Goal: Transaction & Acquisition: Subscribe to service/newsletter

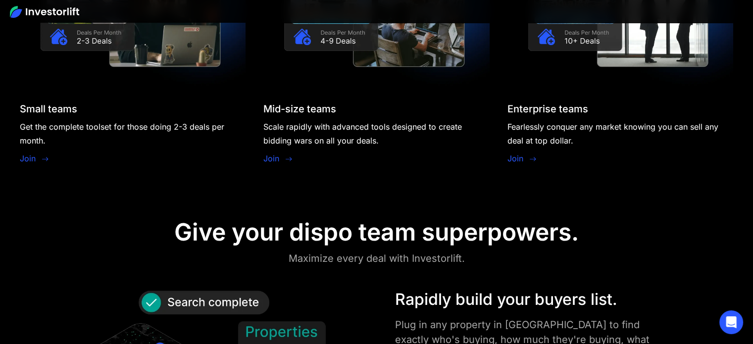
scroll to position [948, 0]
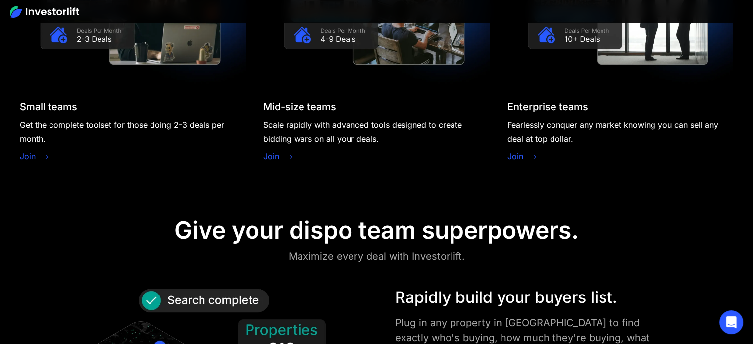
click at [29, 157] on link "Join" at bounding box center [28, 157] width 16 height 12
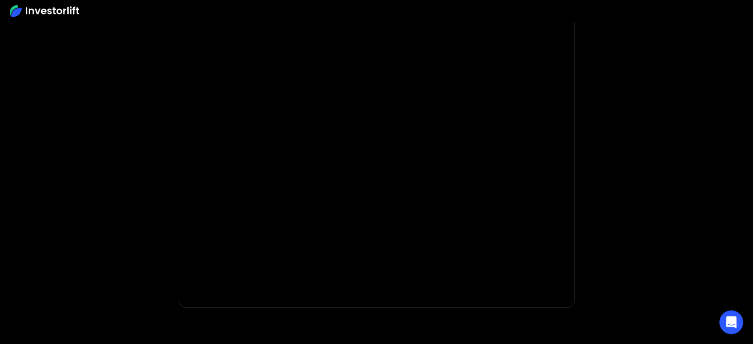
scroll to position [149, 0]
click at [38, 9] on img at bounding box center [44, 11] width 69 height 12
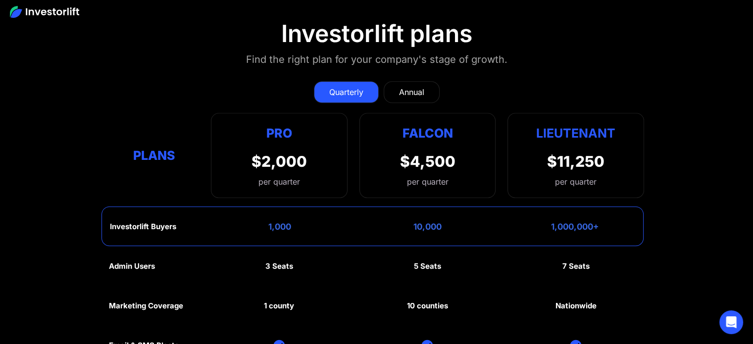
scroll to position [4413, 0]
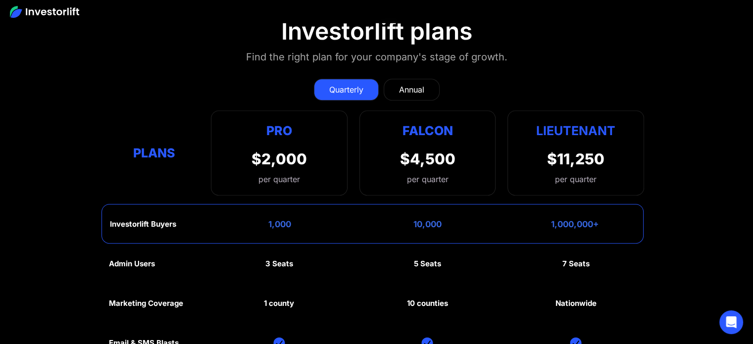
click at [419, 81] on link "Annual" at bounding box center [412, 90] width 56 height 22
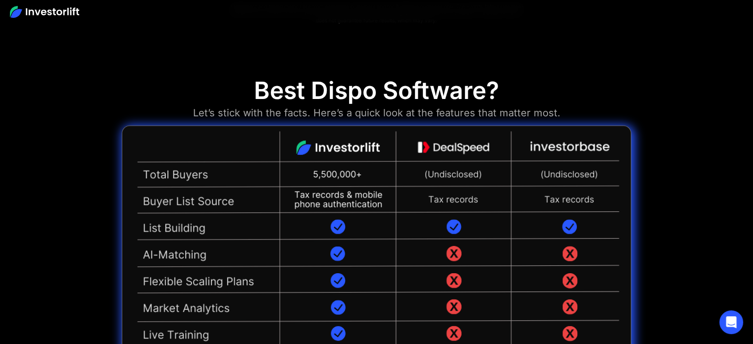
scroll to position [2144, 0]
